Goal: Navigation & Orientation: Find specific page/section

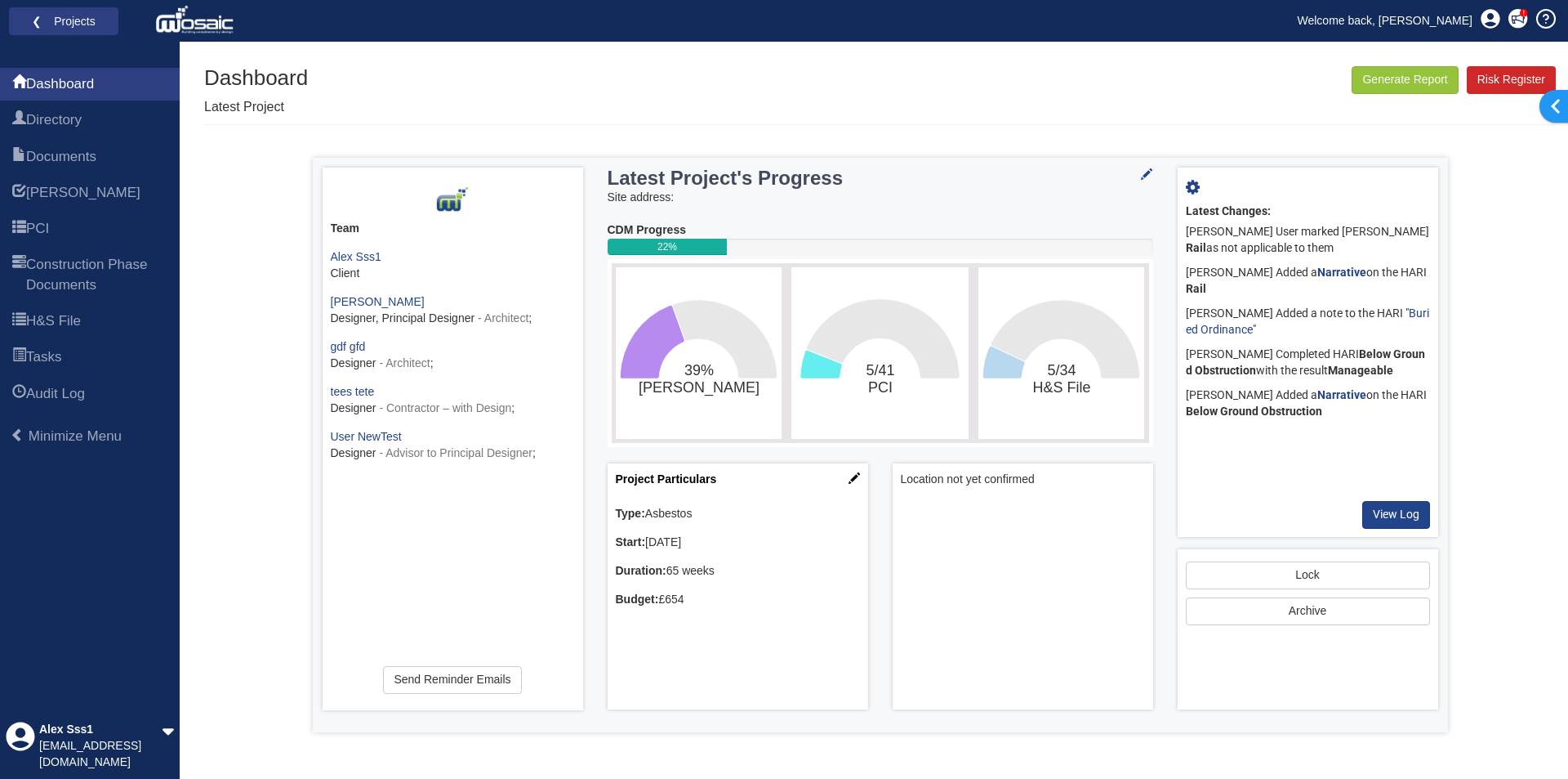
click at [279, 405] on div "Generate Report Show All HARI Select "Yes" for All Eliminated included or "No" …" at bounding box center [880, 399] width 1352 height 666
click at [168, 735] on icon at bounding box center [169, 731] width 12 height 7
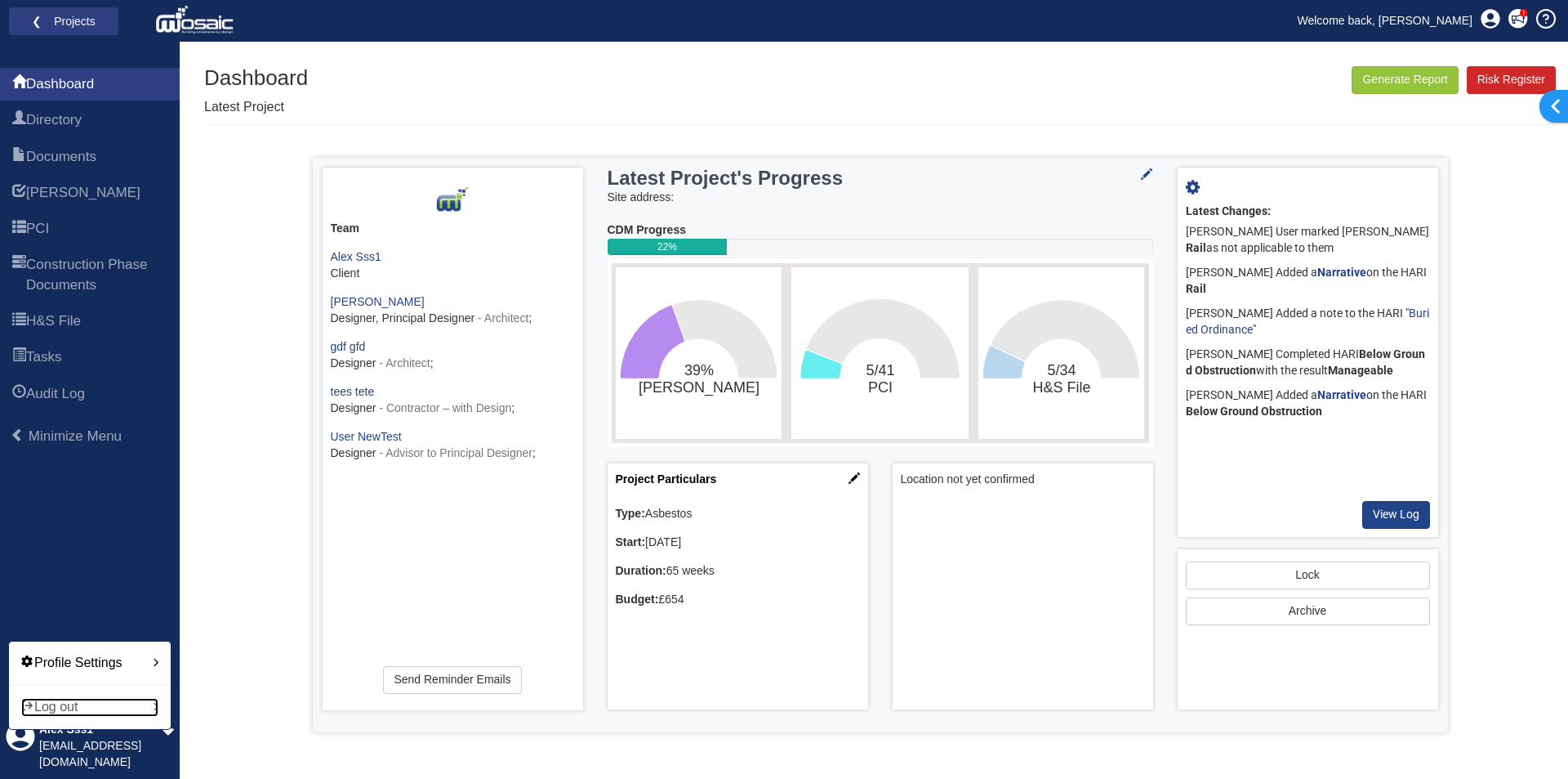
click at [95, 707] on div "Log out" at bounding box center [89, 707] width 137 height 18
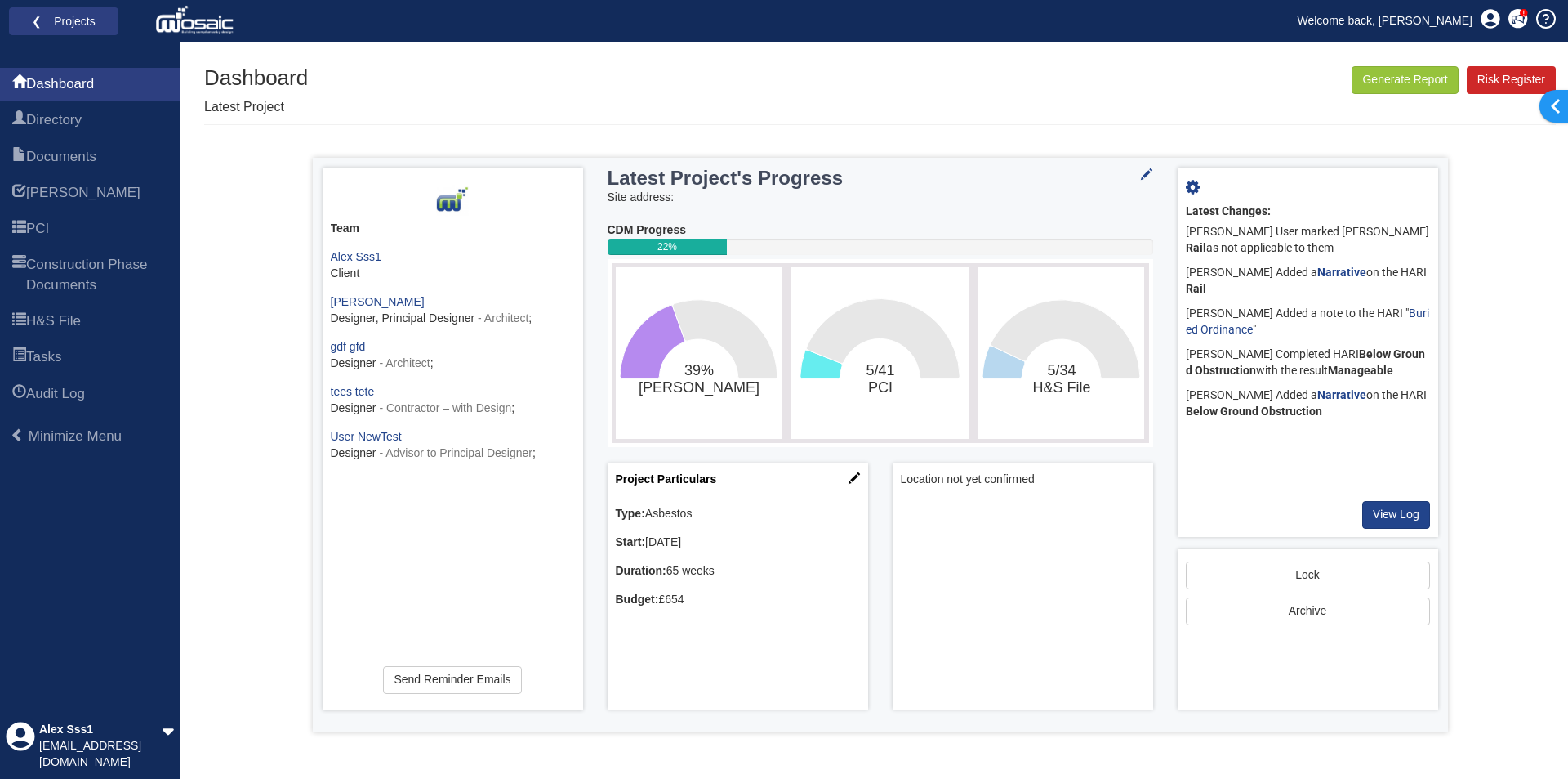
click at [241, 225] on div "Generate Report Show All HARI Select "Yes" for All Eliminated included or "No" …" at bounding box center [880, 399] width 1352 height 666
click at [1388, 23] on link "Welcome back, [PERSON_NAME]" at bounding box center [1385, 20] width 199 height 24
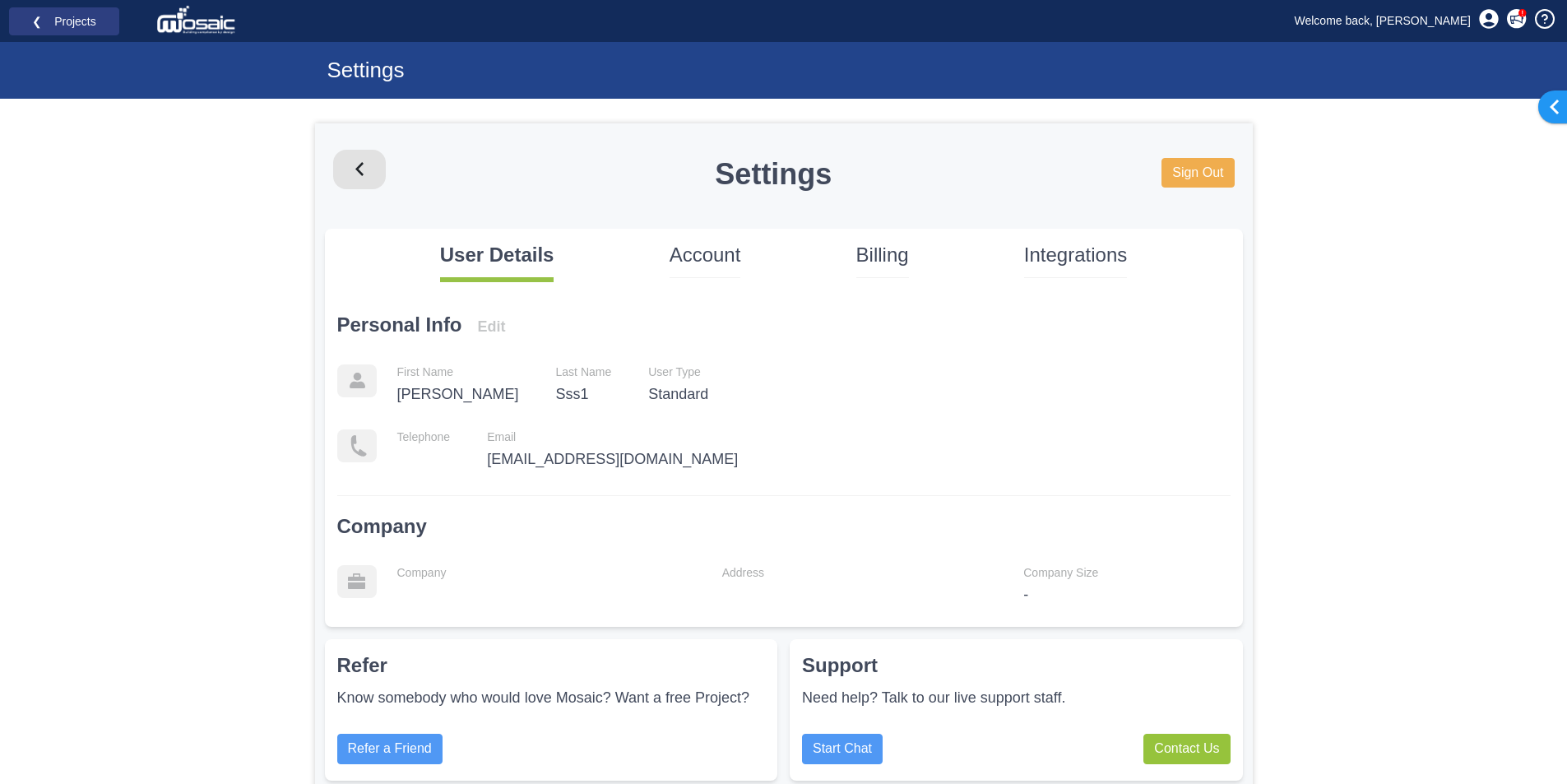
click at [704, 254] on p "Account" at bounding box center [705, 254] width 72 height 28
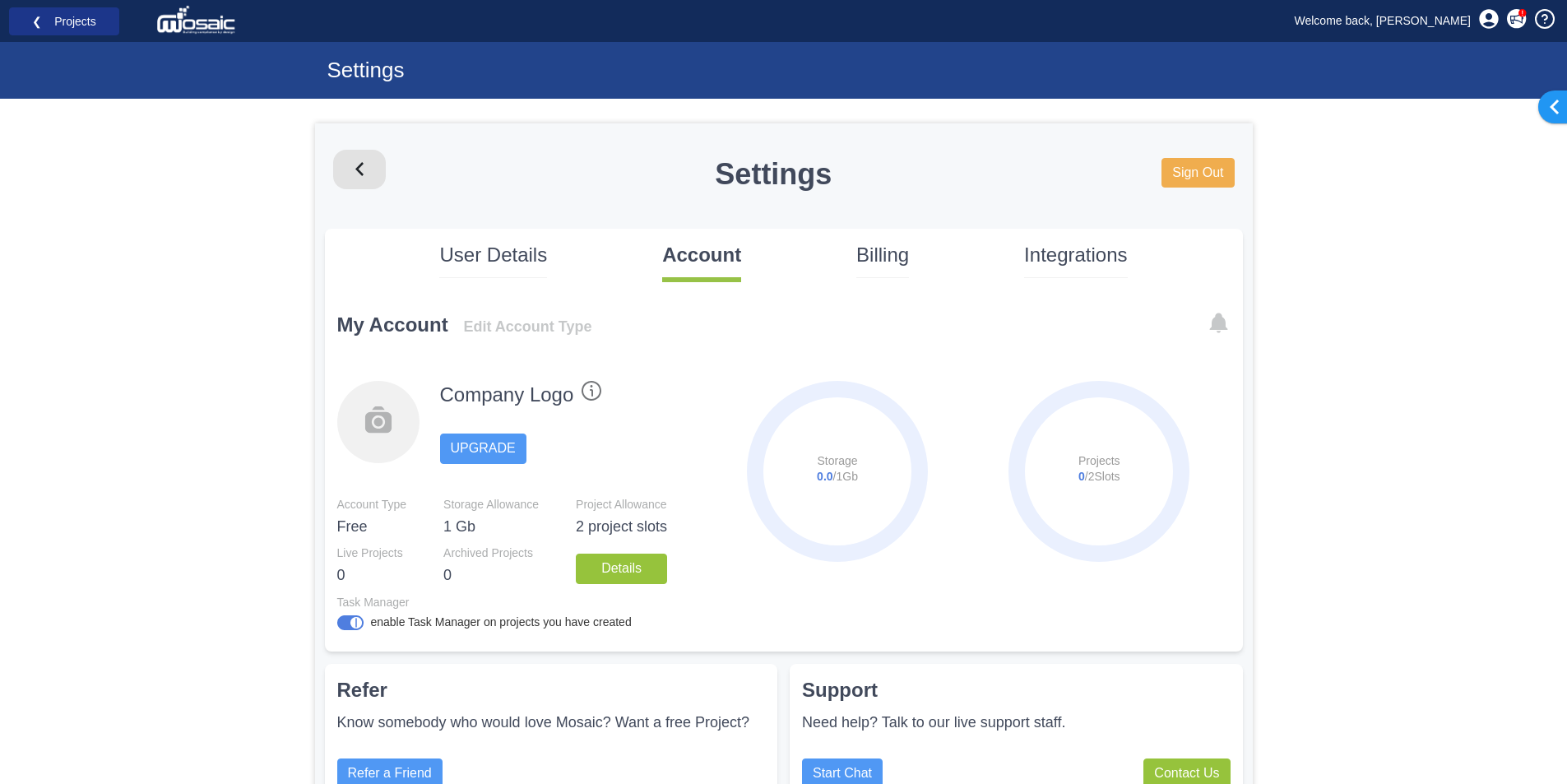
click at [104, 24] on li "❮ Projects" at bounding box center [64, 22] width 110 height 29
